Goal: Transaction & Acquisition: Book appointment/travel/reservation

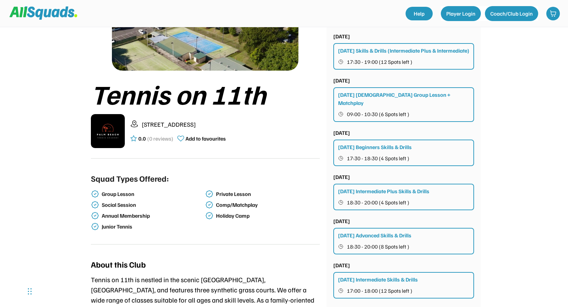
scroll to position [72, 0]
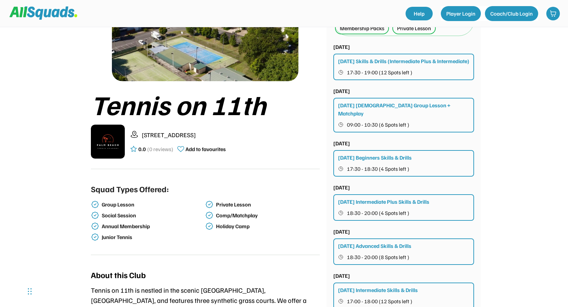
click at [410, 61] on div "Tuesday Skills & Drills (Intermediate Plus & Intermediate)" at bounding box center [403, 61] width 131 height 8
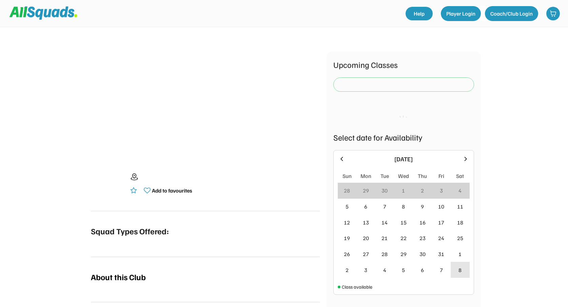
scroll to position [72, 0]
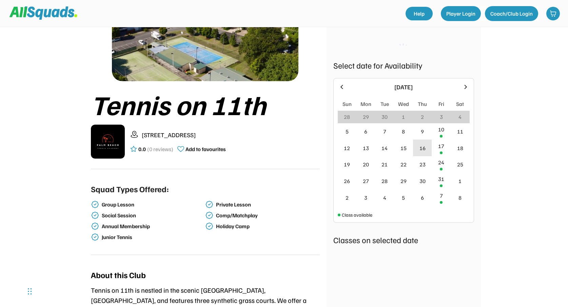
click at [424, 132] on div "9" at bounding box center [422, 131] width 19 height 17
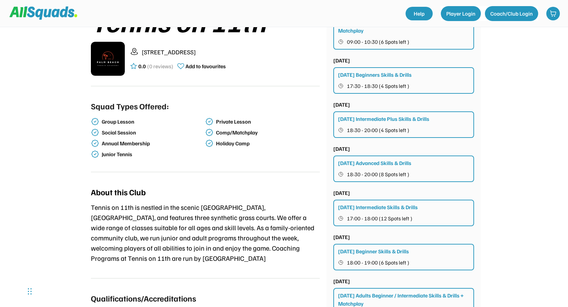
scroll to position [168, 0]
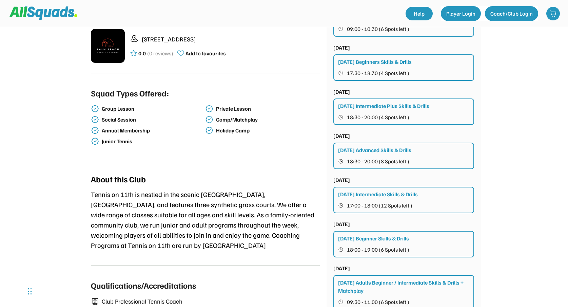
click at [397, 237] on div "Thursday Beginner Skills & Drills" at bounding box center [373, 238] width 71 height 8
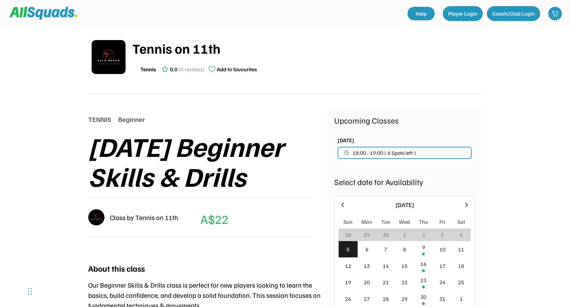
click at [406, 154] on span "18:00 - 19:00 ( 6 Spots left )" at bounding box center [383, 152] width 63 height 5
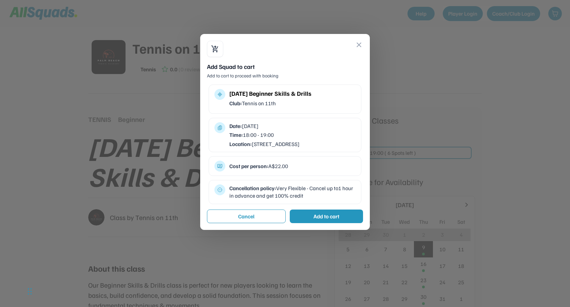
click at [363, 44] on button "close" at bounding box center [359, 45] width 8 height 8
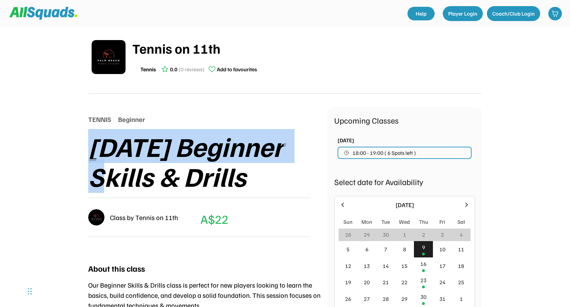
drag, startPoint x: 319, startPoint y: 150, endPoint x: 93, endPoint y: 156, distance: 226.3
click at [93, 156] on div "[DATE] Beginner Skills & Drills" at bounding box center [207, 161] width 239 height 60
drag, startPoint x: 95, startPoint y: 175, endPoint x: 261, endPoint y: 186, distance: 166.2
click at [261, 186] on div "[DATE] Beginner Skills & Drills" at bounding box center [207, 161] width 239 height 60
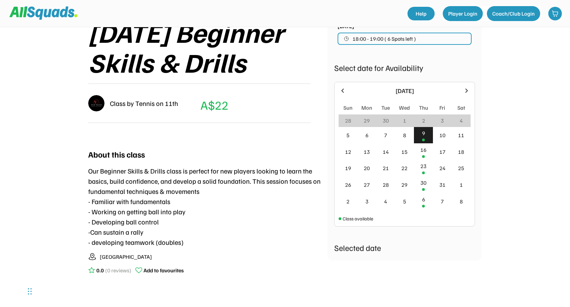
scroll to position [29, 0]
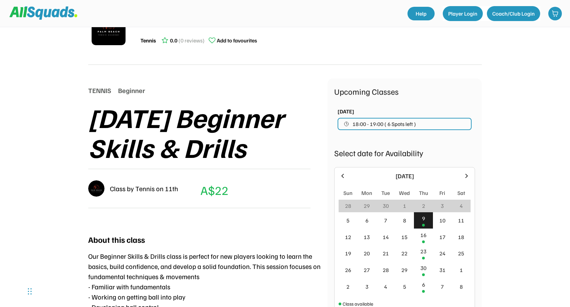
click at [413, 127] on button "18:00 - 19:00 ( 6 Spots left )" at bounding box center [404, 124] width 134 height 12
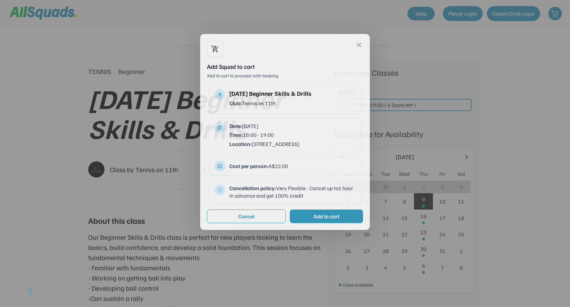
scroll to position [76, 0]
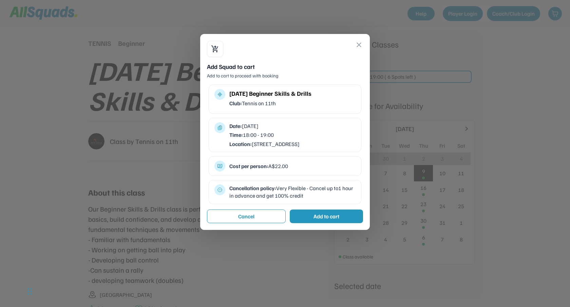
click at [322, 220] on div "Add to cart" at bounding box center [326, 216] width 26 height 8
click at [328, 220] on div "Add to cart" at bounding box center [326, 216] width 26 height 8
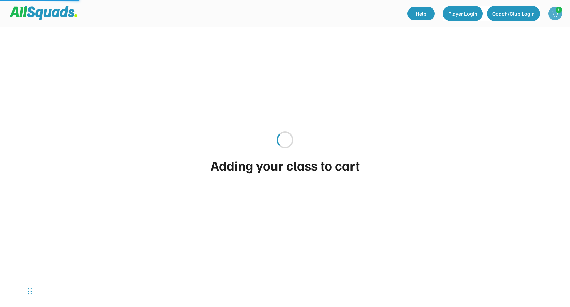
click at [555, 16] on img at bounding box center [554, 13] width 7 height 7
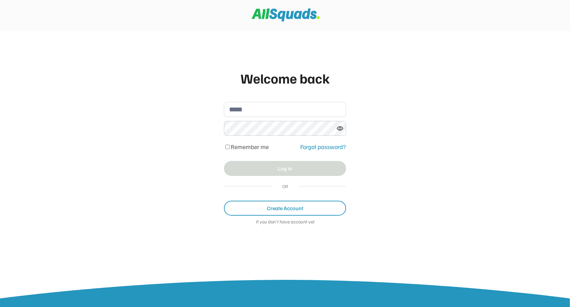
click at [320, 109] on input "email" at bounding box center [285, 109] width 122 height 15
type input "**********"
click at [387, 111] on div "**********" at bounding box center [285, 153] width 570 height 307
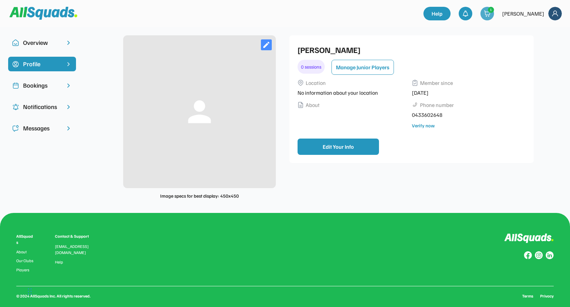
click at [494, 13] on div "1" at bounding box center [487, 14] width 14 height 14
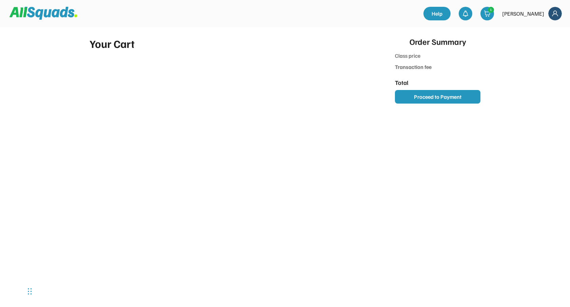
type input "***"
type input "******"
